Goal: Information Seeking & Learning: Learn about a topic

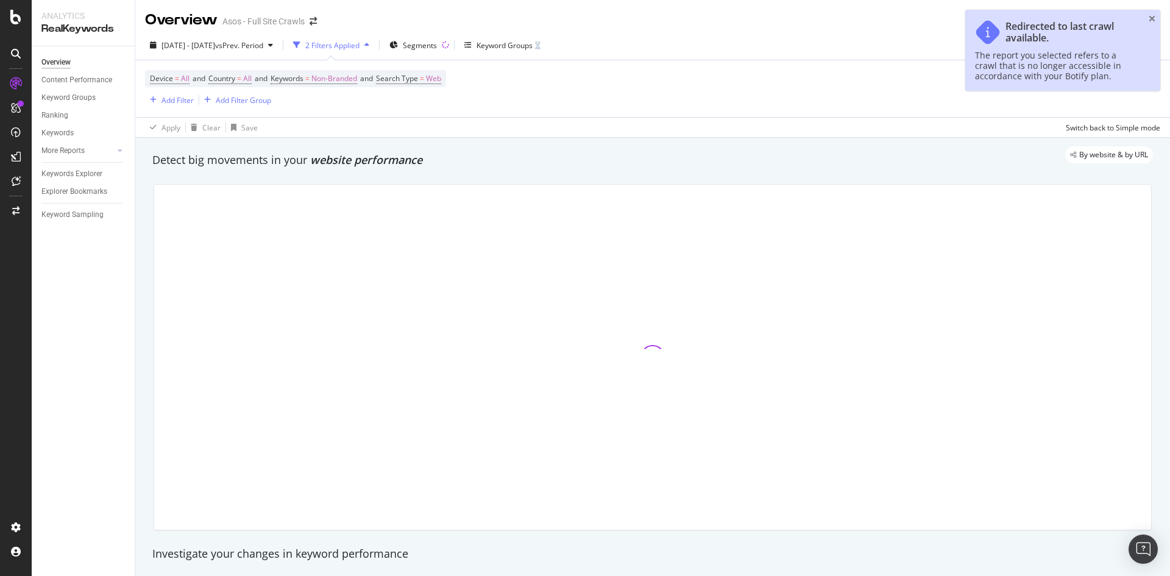
click at [1150, 21] on icon "close toast" at bounding box center [1152, 19] width 7 height 9
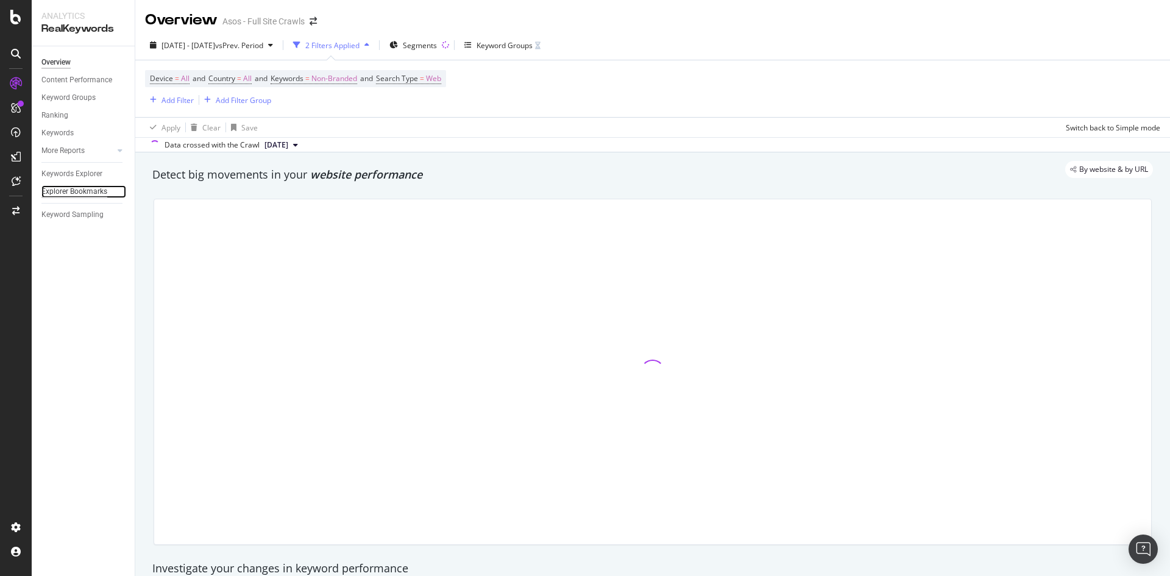
click at [72, 186] on div "Explorer Bookmarks" at bounding box center [74, 191] width 66 height 13
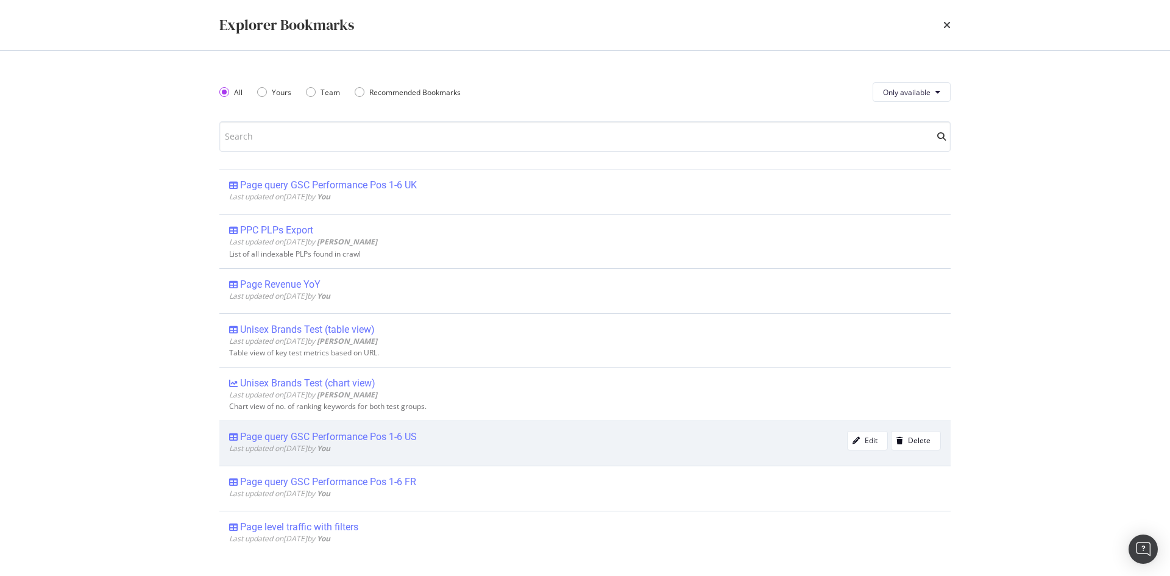
click at [399, 436] on div "Page query GSC Performance Pos 1-6 US" at bounding box center [328, 437] width 177 height 12
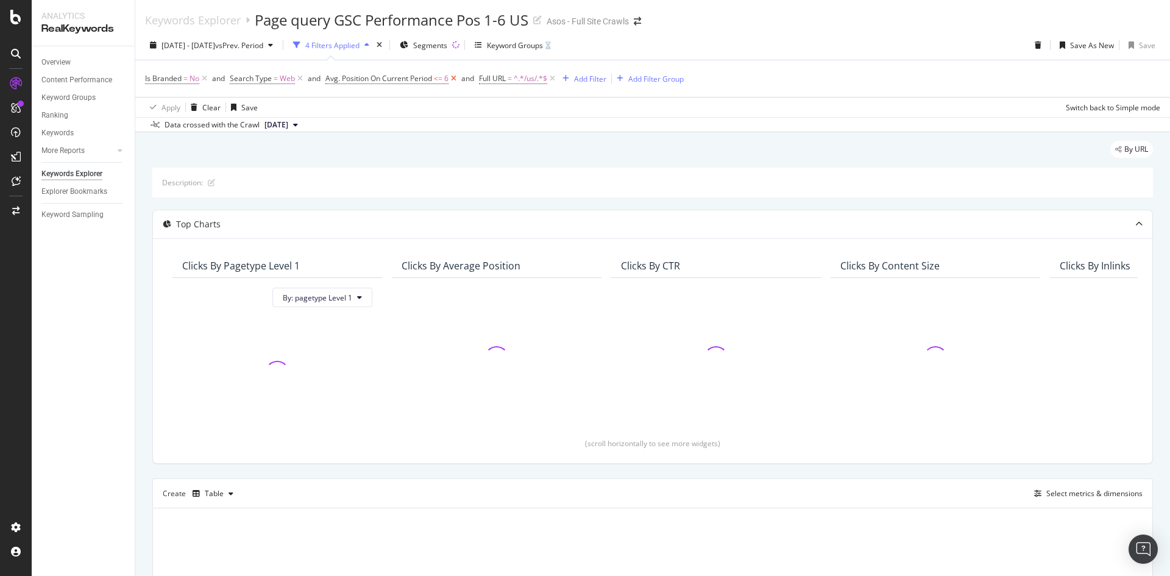
click at [456, 80] on icon at bounding box center [454, 79] width 10 height 12
click at [431, 80] on div "Add Filter" at bounding box center [436, 79] width 32 height 10
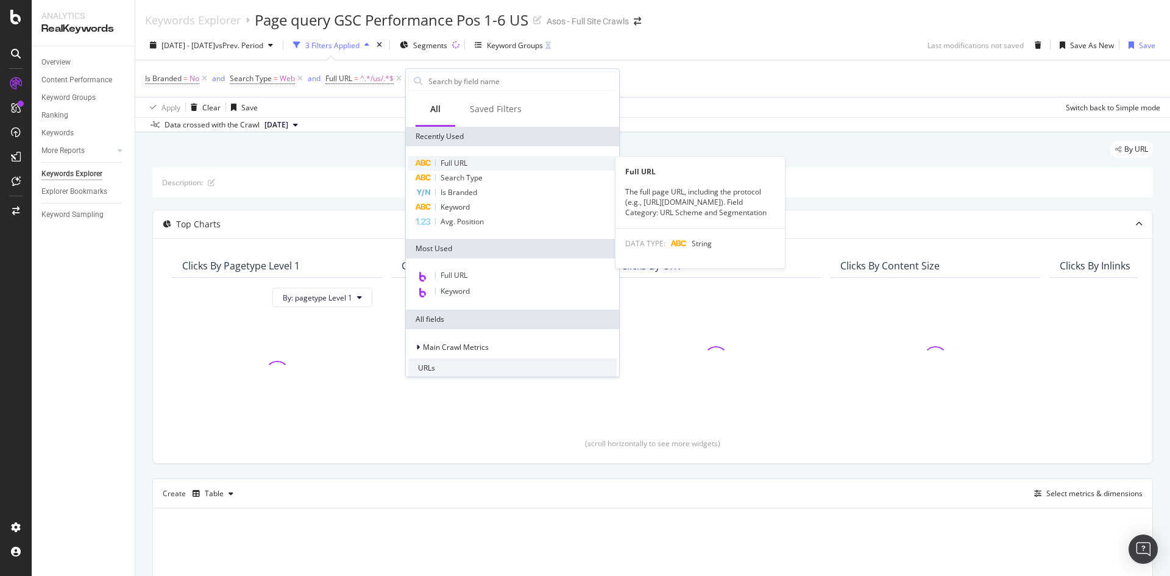
click at [467, 162] on span "Full URL" at bounding box center [454, 163] width 27 height 10
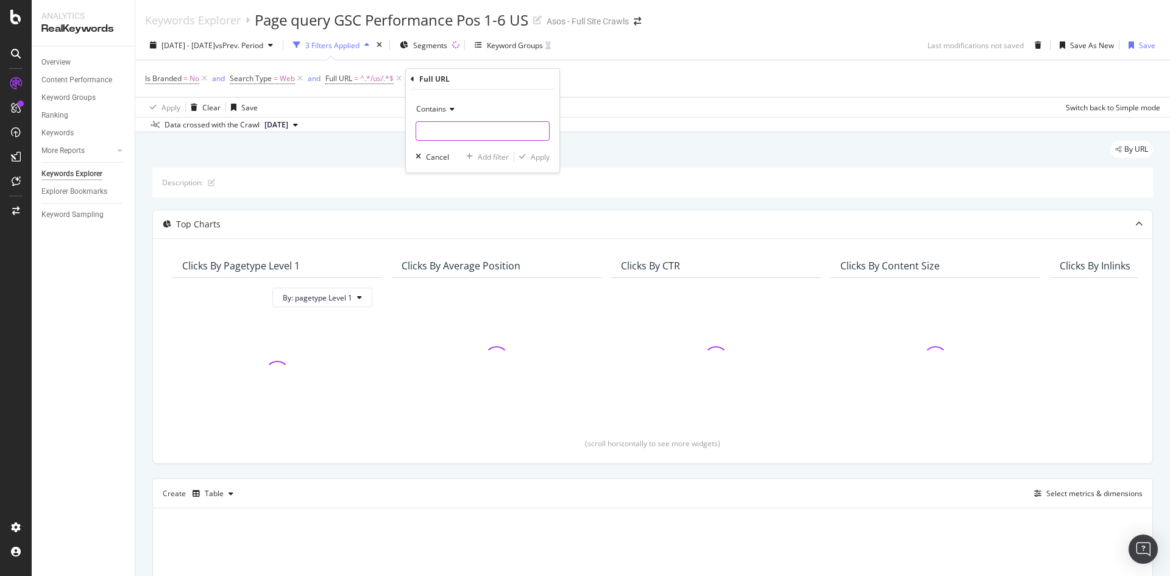
click at [483, 127] on input "text" at bounding box center [482, 131] width 133 height 20
type input "/refine/"
click at [537, 160] on div "Apply" at bounding box center [540, 157] width 19 height 10
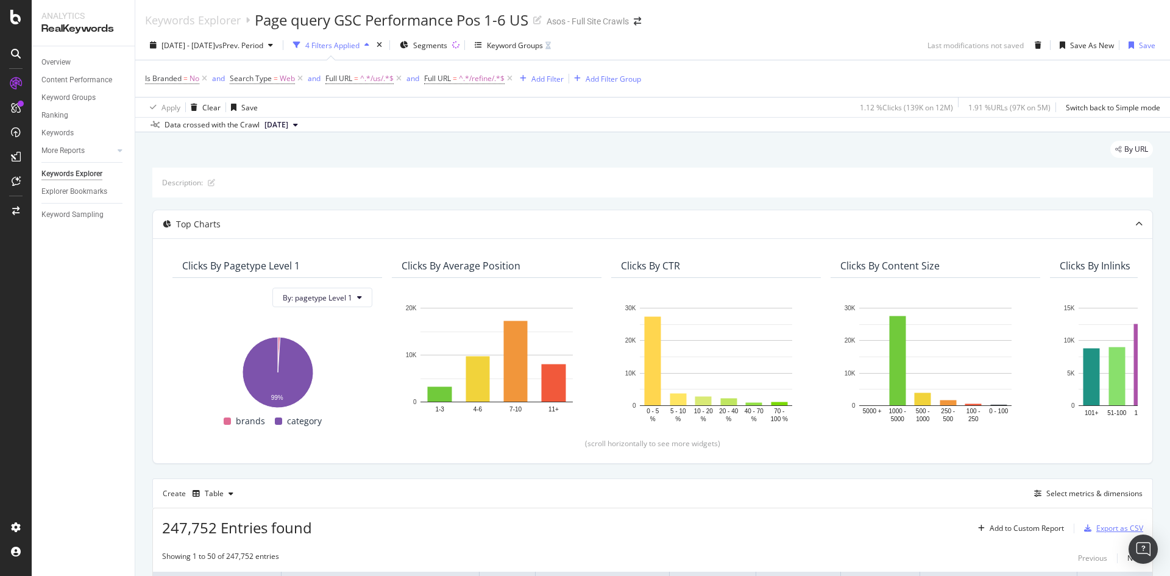
click at [1102, 530] on div "Export as CSV" at bounding box center [1119, 528] width 47 height 10
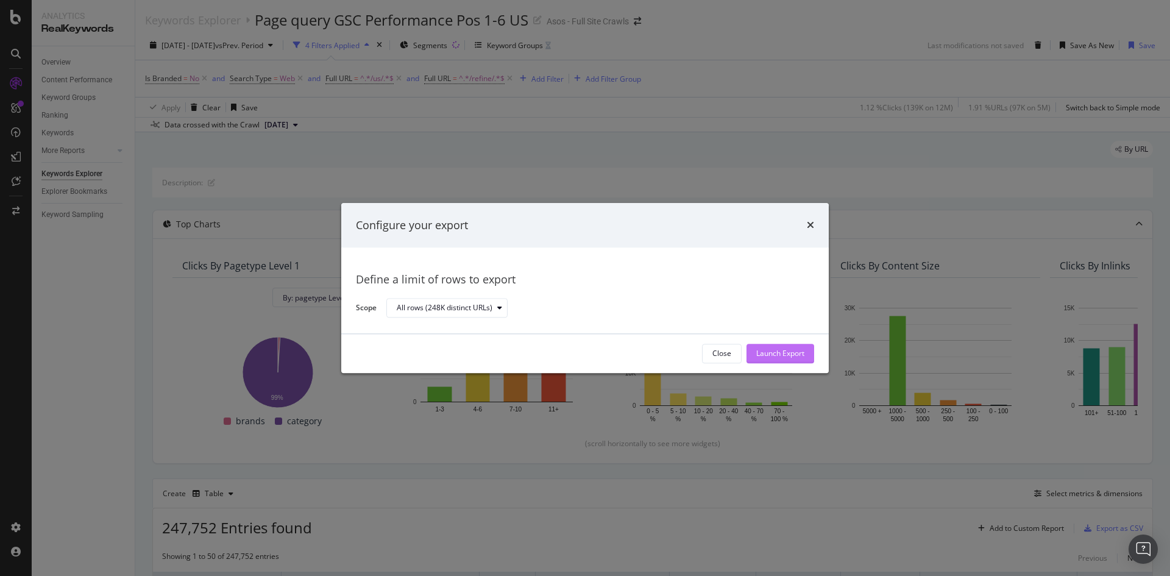
click at [754, 360] on button "Launch Export" at bounding box center [781, 354] width 68 height 20
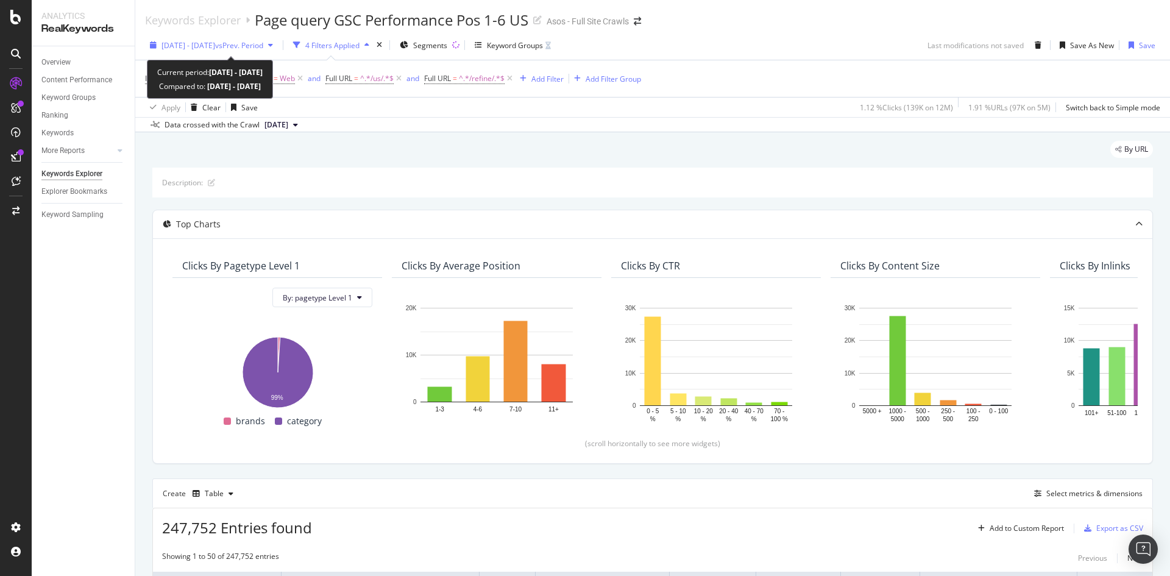
click at [270, 51] on div "[DATE] - [DATE] vs Prev. Period" at bounding box center [211, 45] width 133 height 18
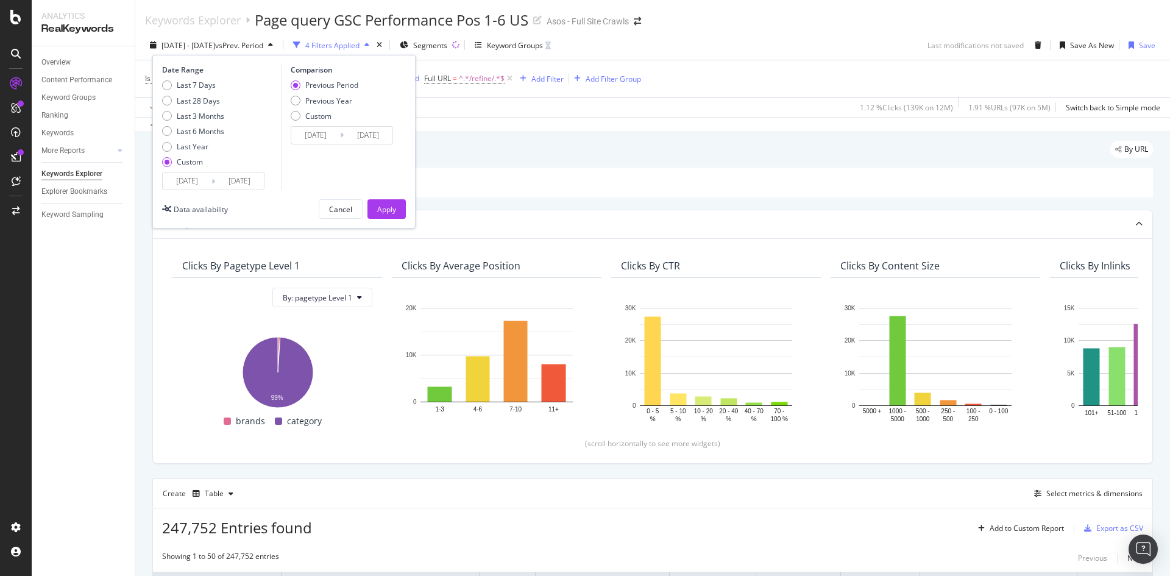
click at [227, 190] on div "[DATE] Navigate forward to interact with the calendar and select a date. Press …" at bounding box center [213, 181] width 102 height 18
click at [225, 180] on input "[DATE]" at bounding box center [239, 180] width 49 height 17
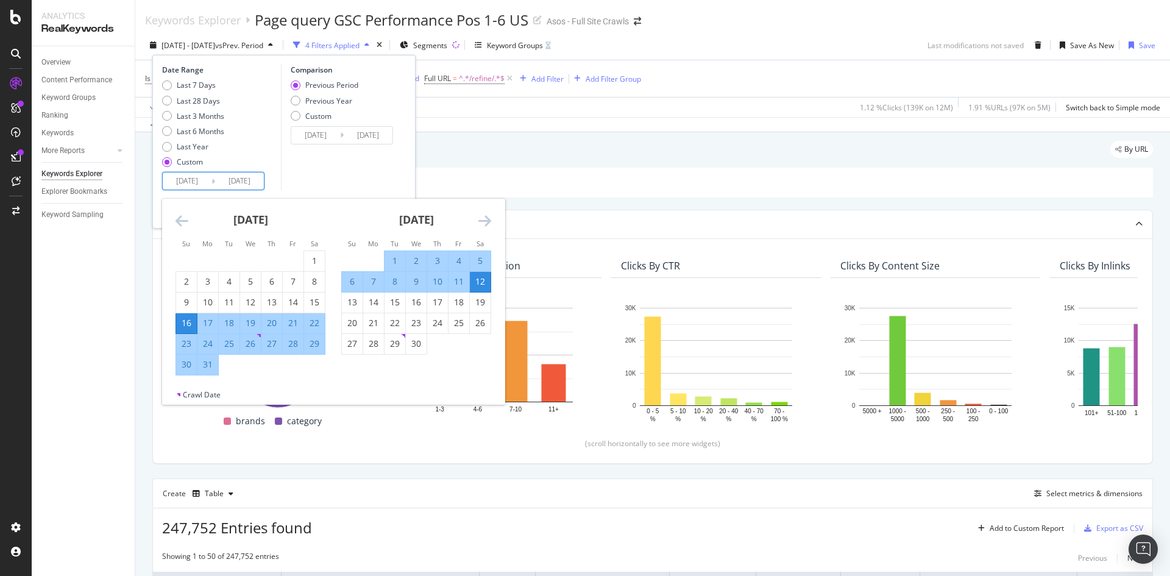
click at [196, 183] on input "[DATE]" at bounding box center [187, 180] width 49 height 17
type input "[DATE]"
click at [571, 125] on div "Data crossed with the Crawl [DATE]" at bounding box center [652, 124] width 1035 height 15
type input "[DATE]"
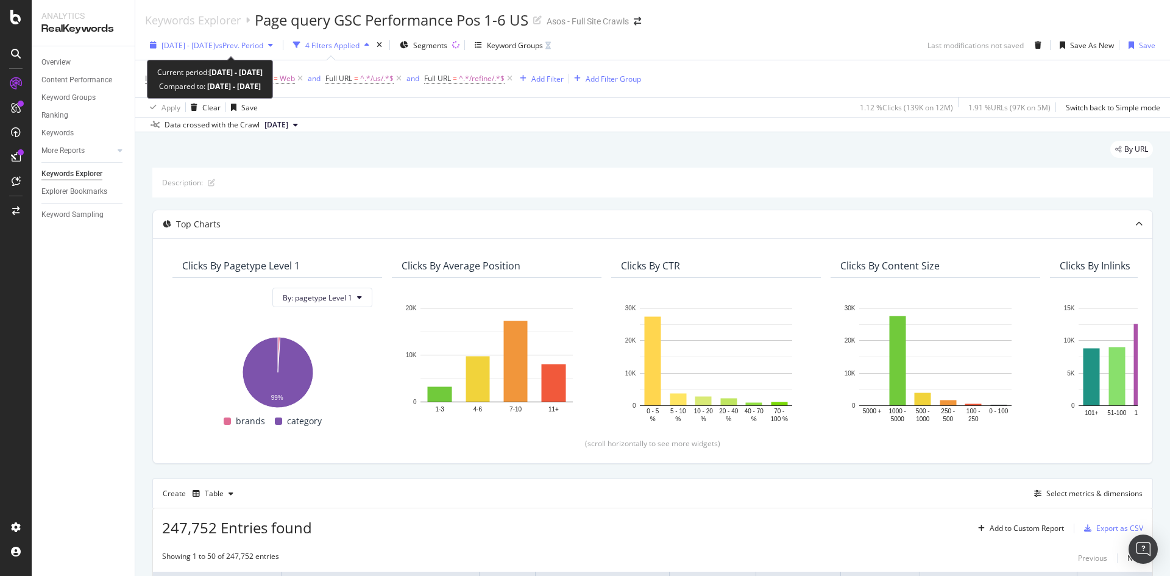
click at [186, 46] on span "[DATE] - [DATE]" at bounding box center [188, 45] width 54 height 10
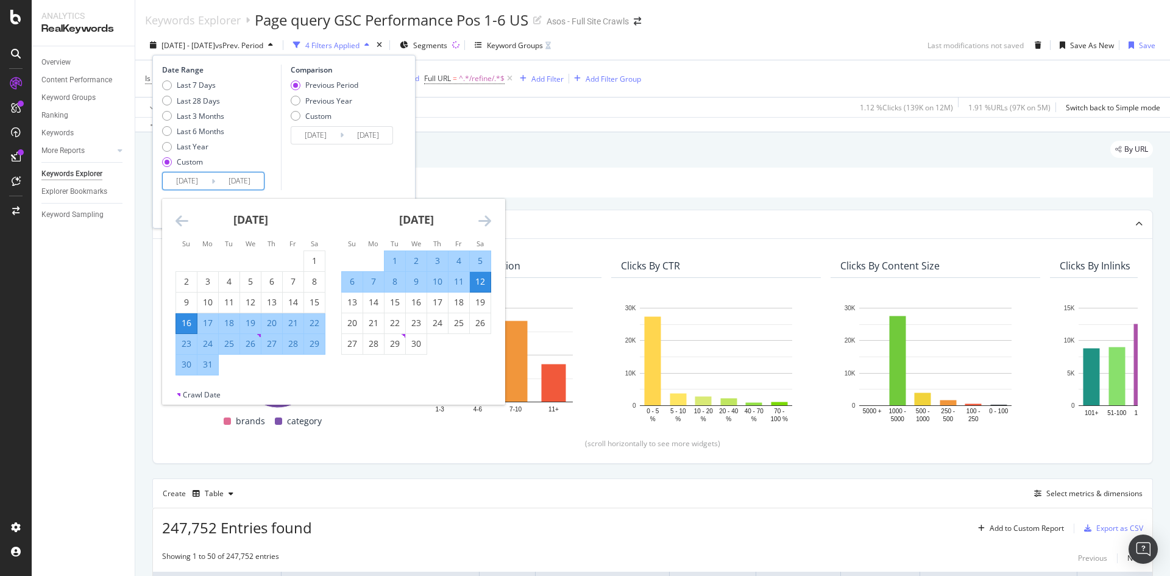
click at [196, 181] on input "[DATE]" at bounding box center [187, 180] width 49 height 17
type input "[DATE]"
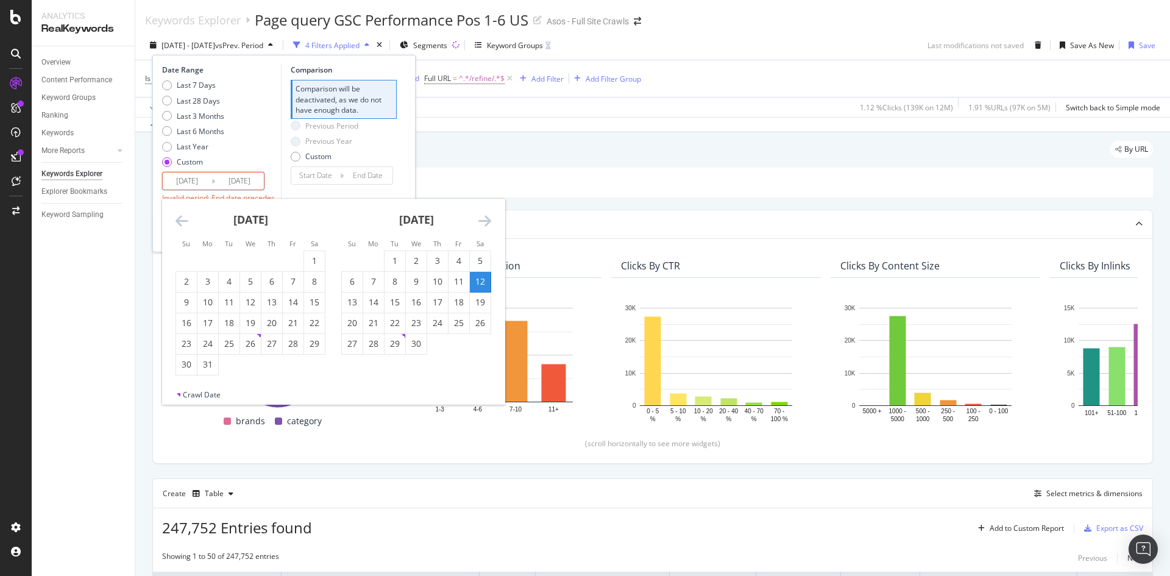
click at [206, 180] on input "[DATE]" at bounding box center [187, 180] width 49 height 17
type input "[DATE]"
click at [247, 182] on input "[DATE]" at bounding box center [239, 180] width 49 height 17
type input "[DATE]"
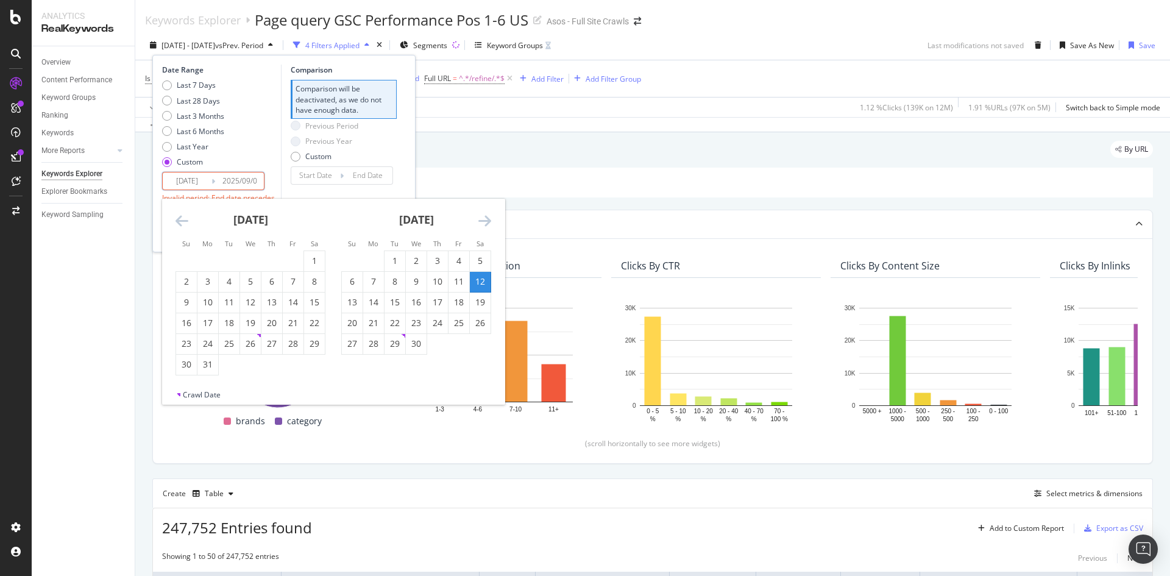
type input "[DATE]"
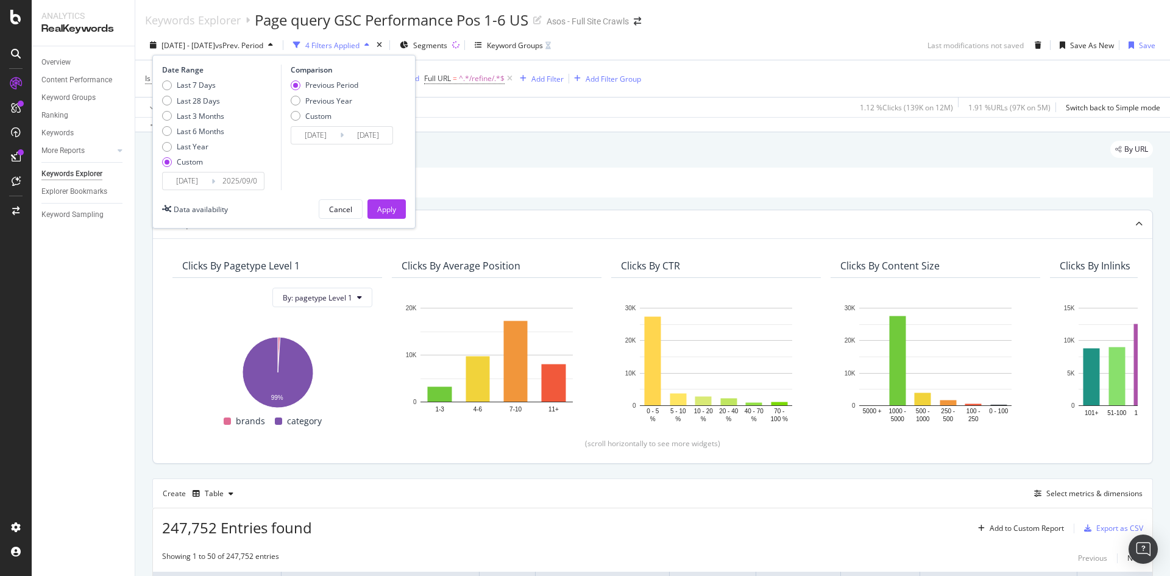
type input "[DATE]"
click at [392, 206] on div "Apply" at bounding box center [386, 209] width 19 height 10
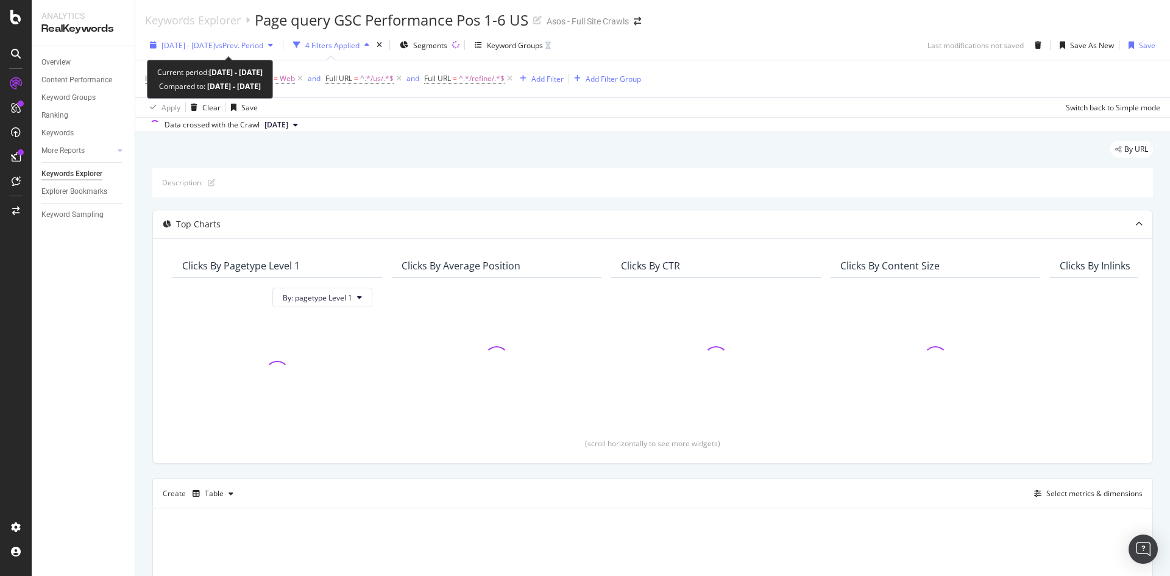
click at [263, 43] on span "vs Prev. Period" at bounding box center [239, 45] width 48 height 10
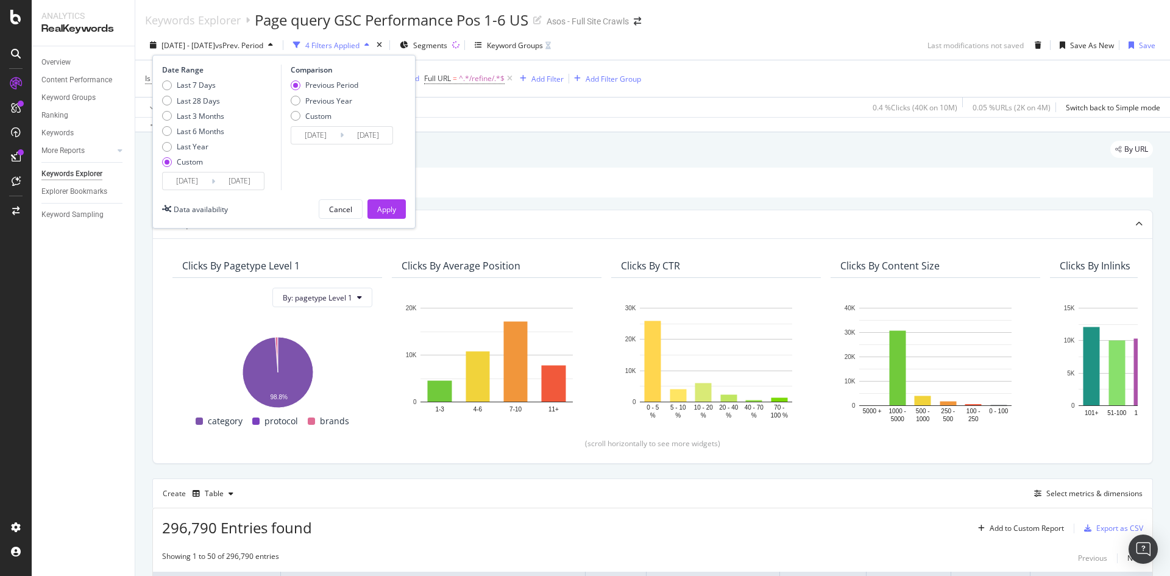
drag, startPoint x: 298, startPoint y: 76, endPoint x: 296, endPoint y: 85, distance: 9.9
click at [297, 80] on div "Comparison Previous Period Previous Year Custom [DATE] Navigate forward to inte…" at bounding box center [339, 128] width 116 height 126
click at [296, 85] on div "Previous Period" at bounding box center [296, 85] width 10 height 10
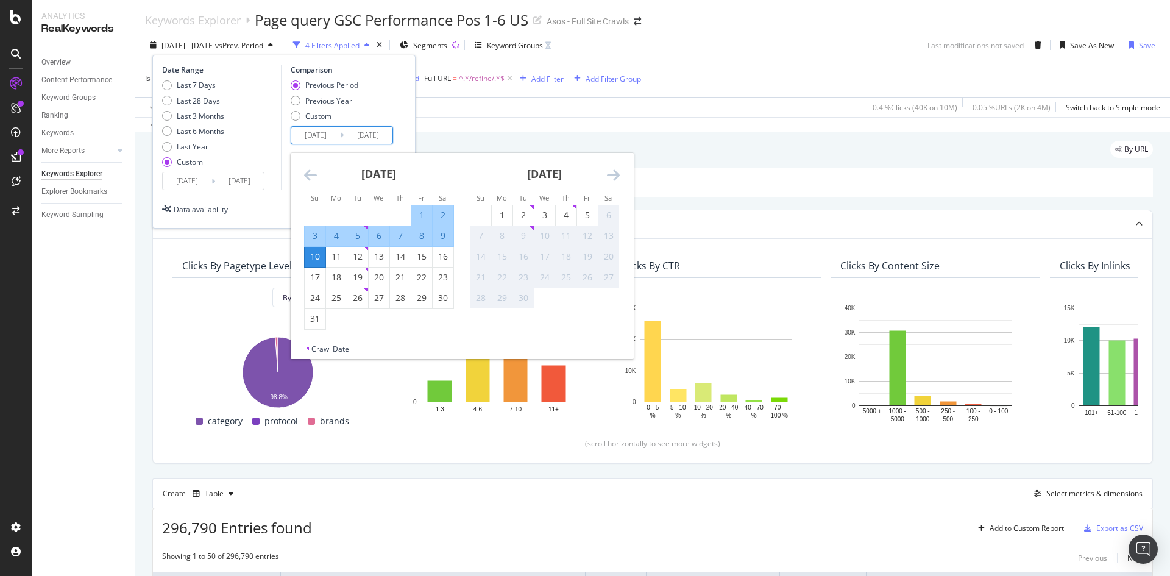
click at [333, 128] on input "[DATE]" at bounding box center [315, 135] width 49 height 17
click at [382, 238] on div "6" at bounding box center [379, 236] width 21 height 12
click at [311, 170] on icon "Move backward to switch to the previous month." at bounding box center [310, 175] width 13 height 15
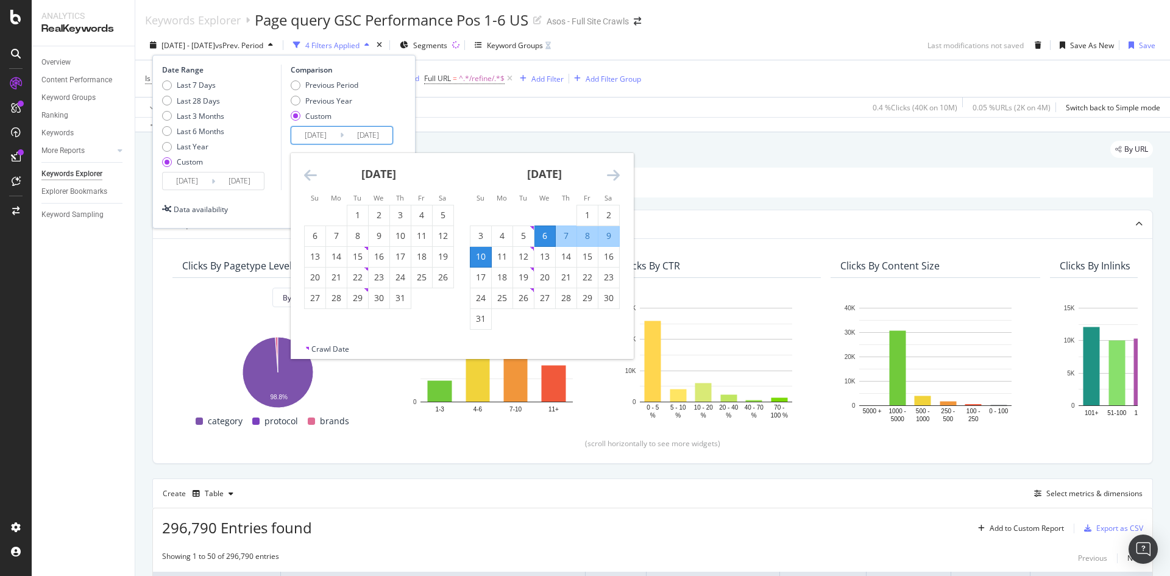
click at [317, 134] on input "[DATE]" at bounding box center [315, 135] width 49 height 17
click at [330, 134] on input "[DATE]" at bounding box center [315, 135] width 49 height 17
click at [315, 241] on div "6" at bounding box center [315, 236] width 21 height 12
type input "[DATE]"
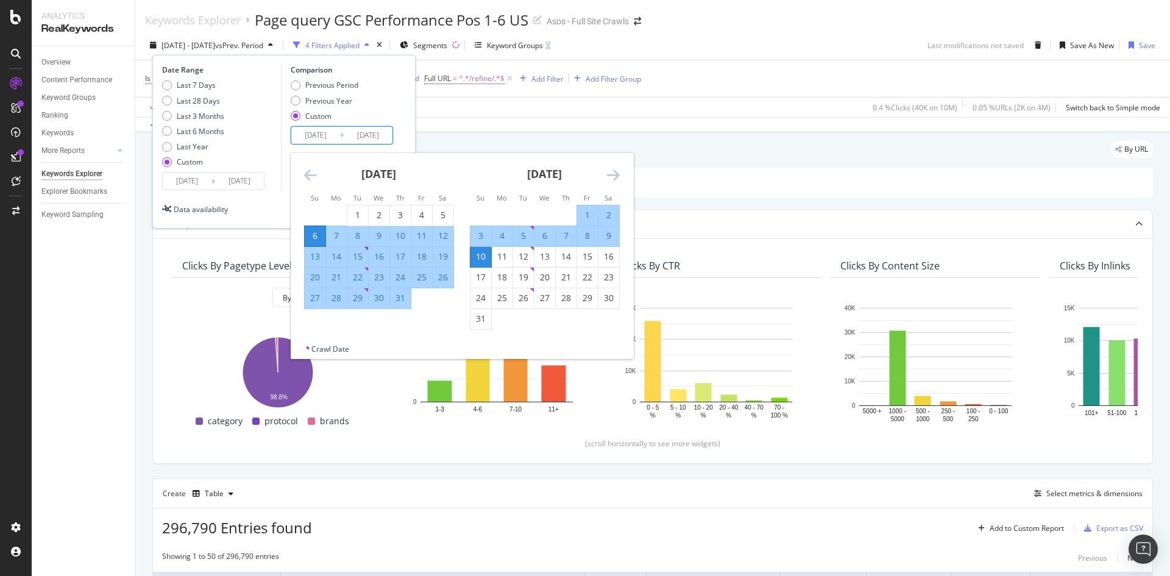
click at [483, 240] on div "3" at bounding box center [480, 236] width 21 height 12
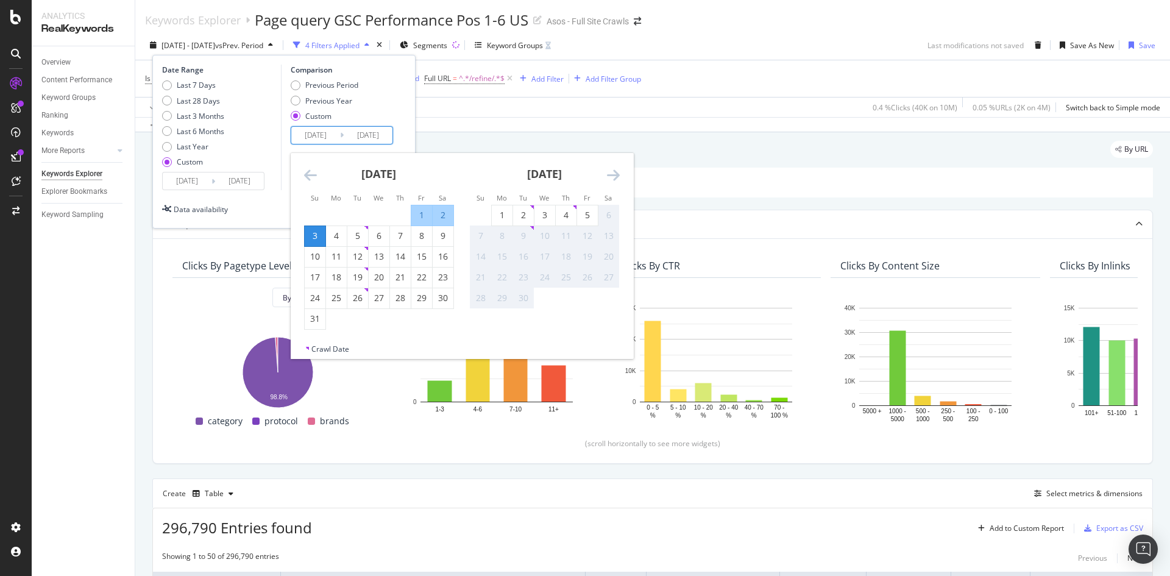
click at [368, 135] on input "[DATE]" at bounding box center [368, 135] width 49 height 17
click at [314, 261] on div "10" at bounding box center [315, 256] width 21 height 12
type input "[DATE]"
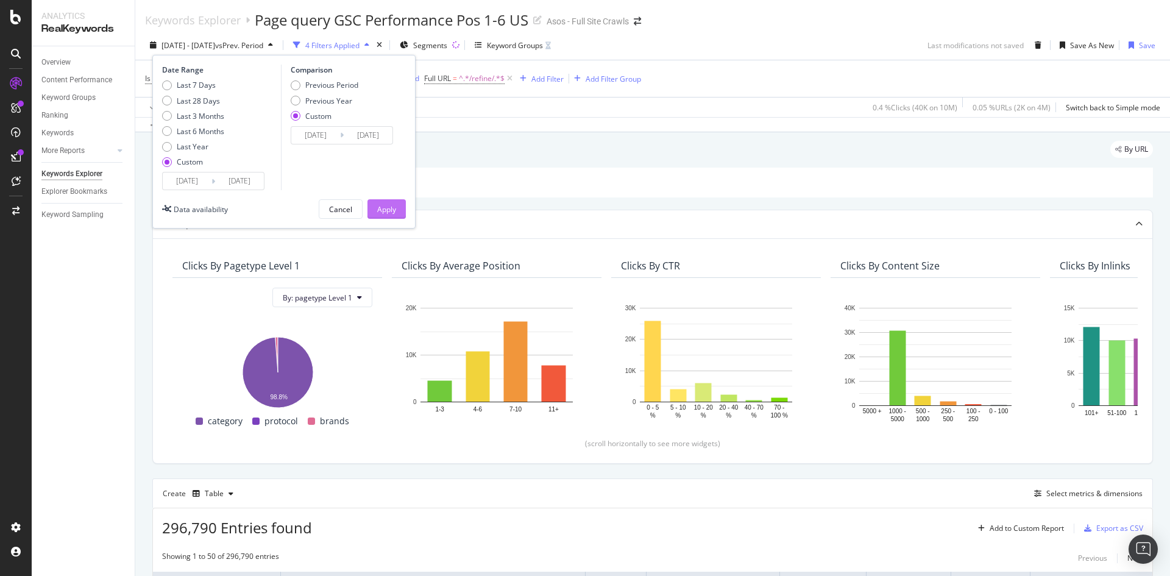
click at [394, 209] on div "Apply" at bounding box center [386, 209] width 19 height 10
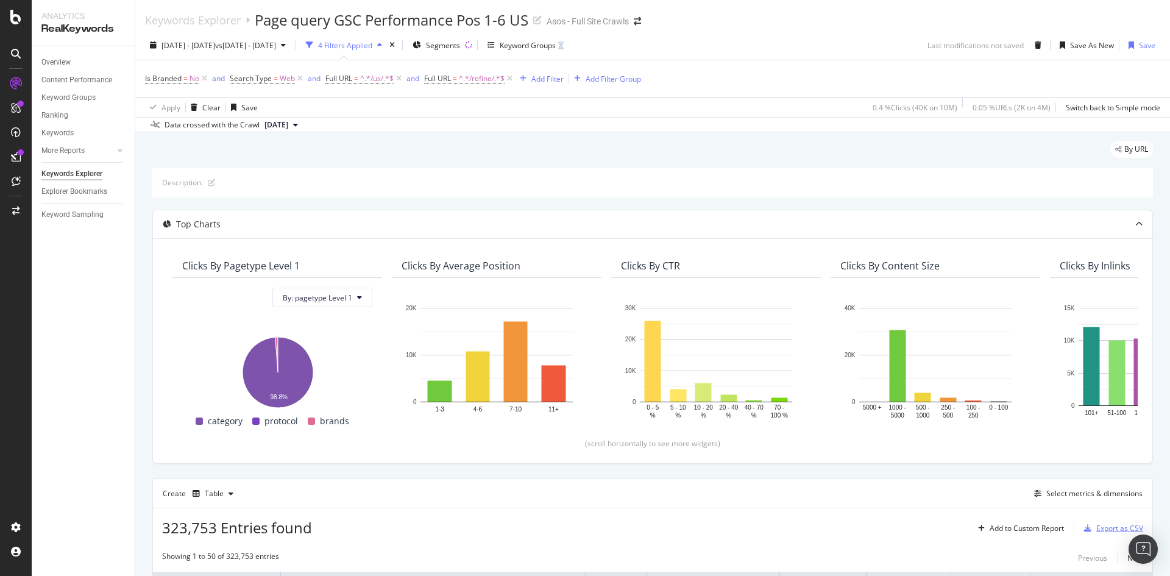
click at [1113, 527] on div "Export as CSV" at bounding box center [1119, 528] width 47 height 10
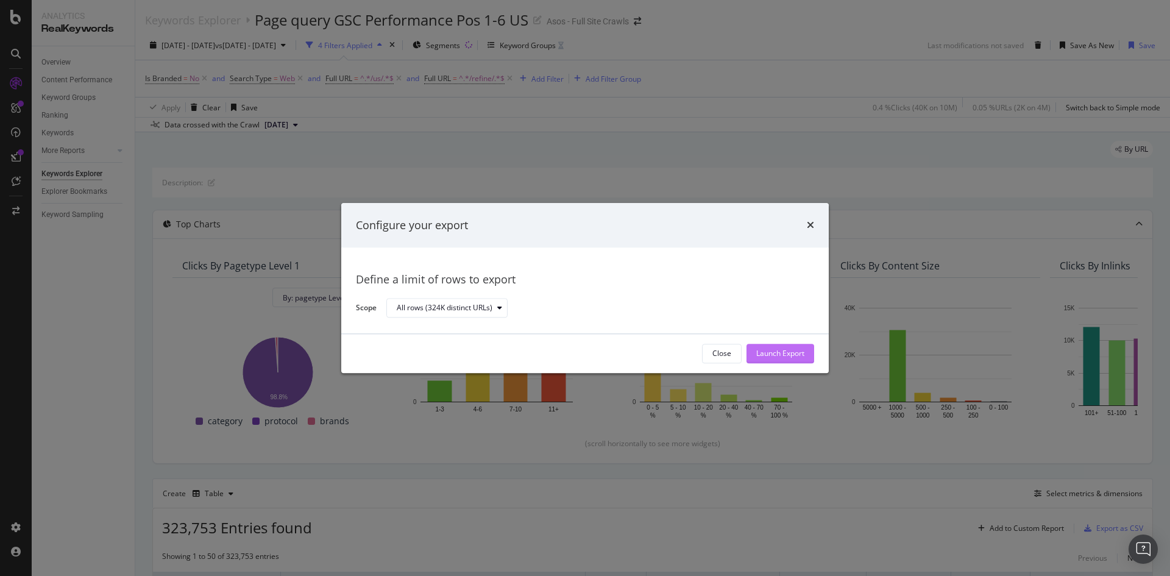
click at [782, 357] on div "Launch Export" at bounding box center [780, 354] width 48 height 10
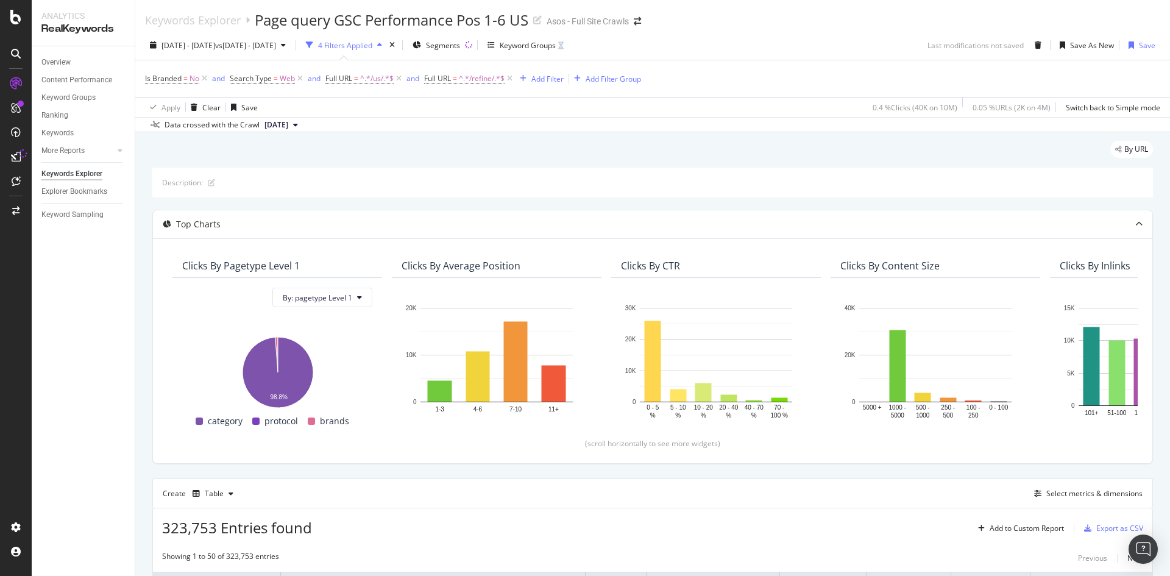
click at [649, 155] on div "By URL" at bounding box center [652, 154] width 1001 height 27
